Goal: Transaction & Acquisition: Purchase product/service

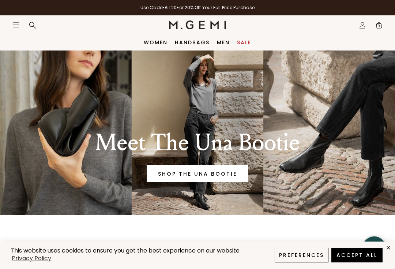
click at [243, 45] on link "Sale" at bounding box center [244, 43] width 14 height 6
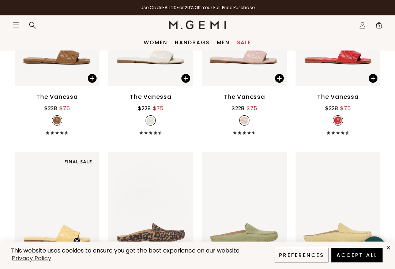
scroll to position [382, 0]
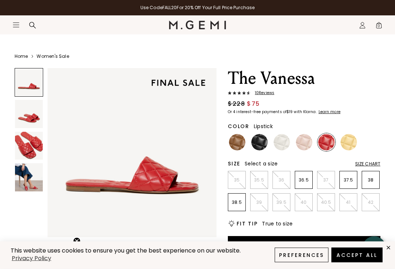
scroll to position [9, 0]
click at [239, 210] on li "38.5" at bounding box center [237, 202] width 18 height 18
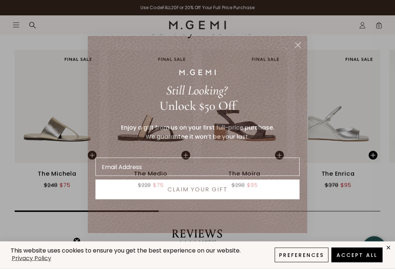
scroll to position [980, 0]
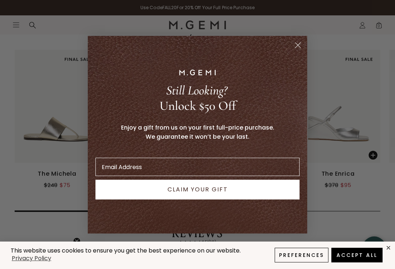
click at [298, 51] on circle "Close dialog" at bounding box center [298, 45] width 12 height 12
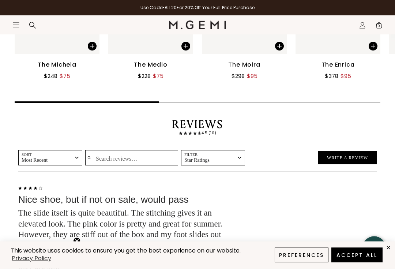
scroll to position [1089, 0]
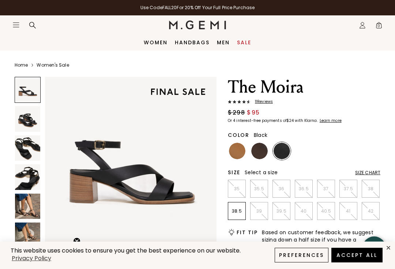
click at [33, 148] on img at bounding box center [27, 147] width 25 height 25
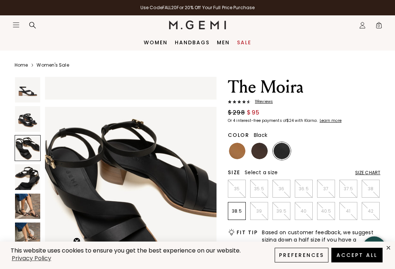
scroll to position [357, 0]
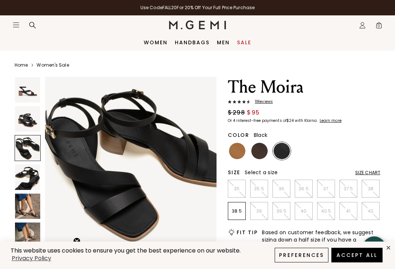
click at [156, 41] on link "Women" at bounding box center [156, 43] width 24 height 6
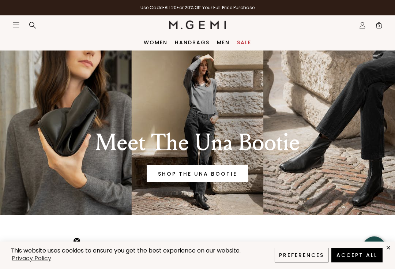
click at [155, 43] on link "Women" at bounding box center [156, 43] width 24 height 6
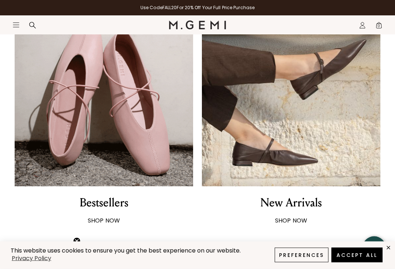
scroll to position [422, 0]
click at [321, 121] on img at bounding box center [291, 96] width 179 height 179
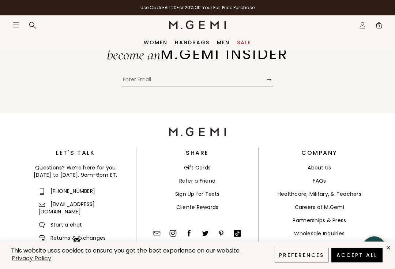
scroll to position [4706, 0]
